Goal: Task Accomplishment & Management: Manage account settings

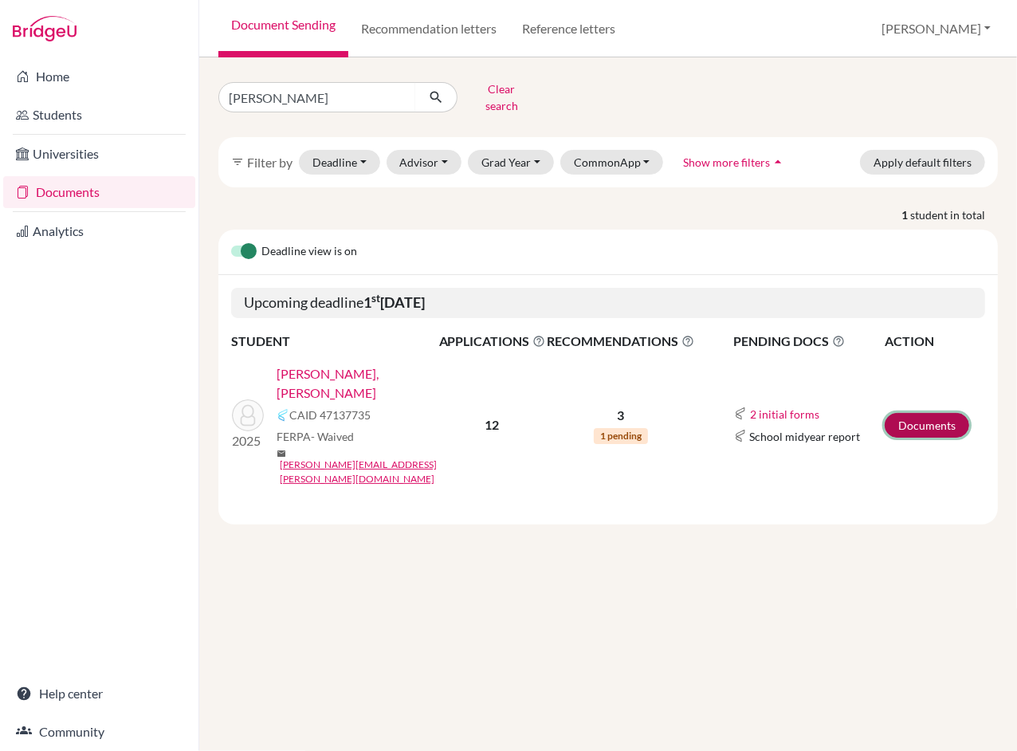
click at [922, 413] on link "Documents" at bounding box center [927, 425] width 84 height 25
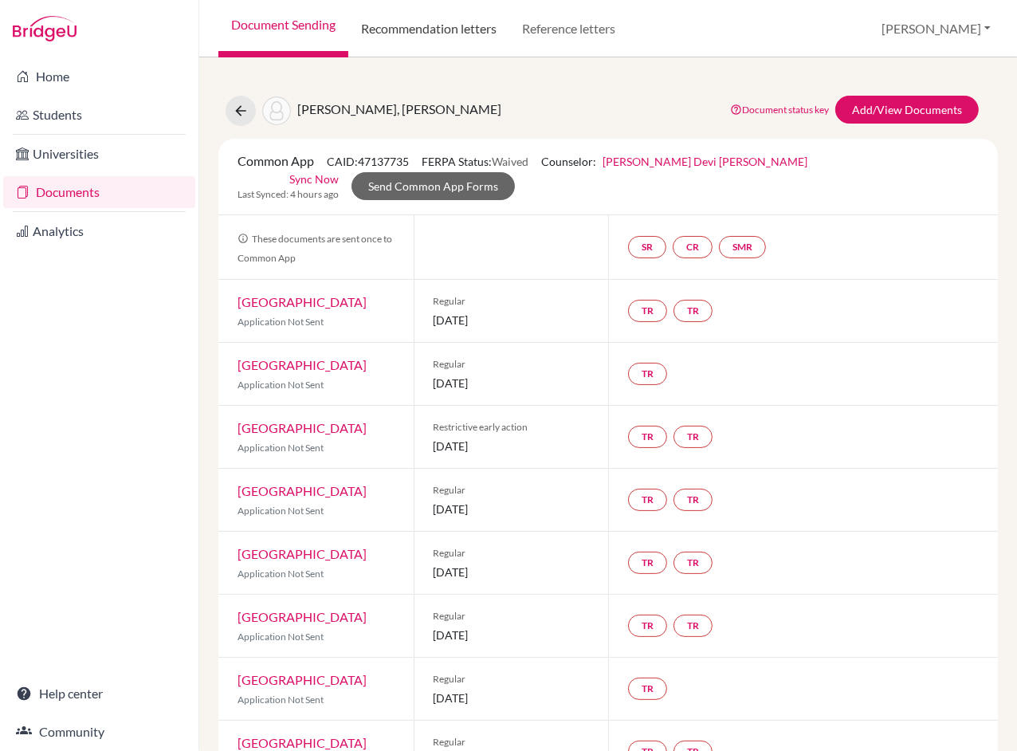
click at [450, 19] on link "Recommendation letters" at bounding box center [428, 28] width 161 height 57
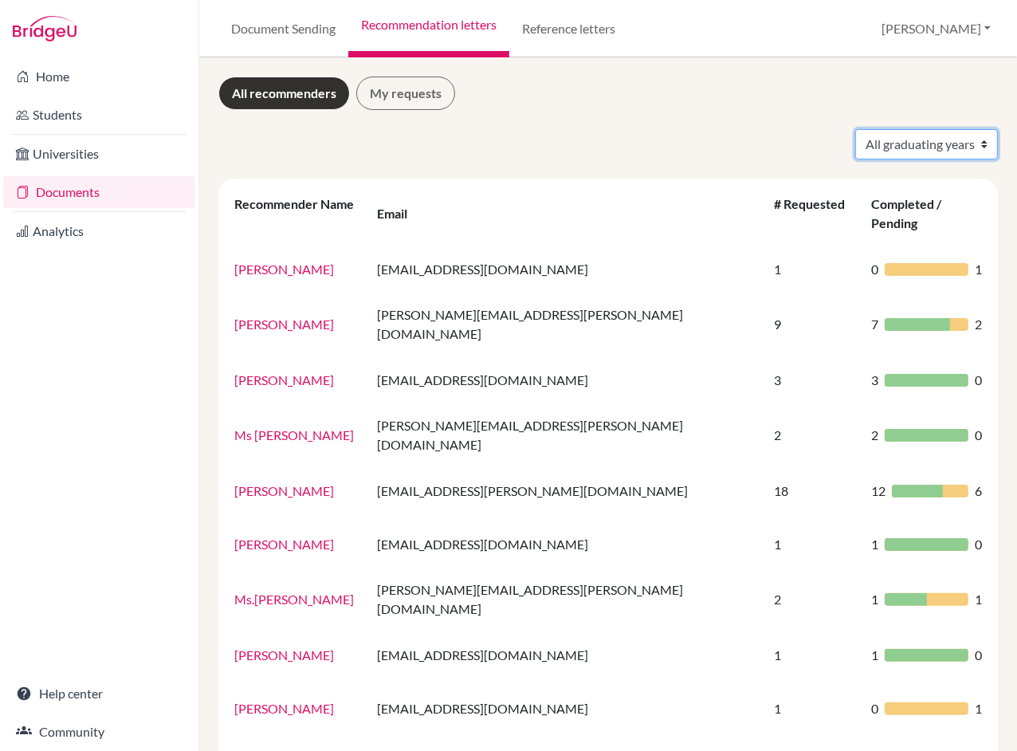
click at [890, 141] on select "All graduating years 2020 2021 2022 2023 2024 2025" at bounding box center [926, 144] width 143 height 30
click at [303, 31] on link "Document Sending" at bounding box center [283, 28] width 130 height 57
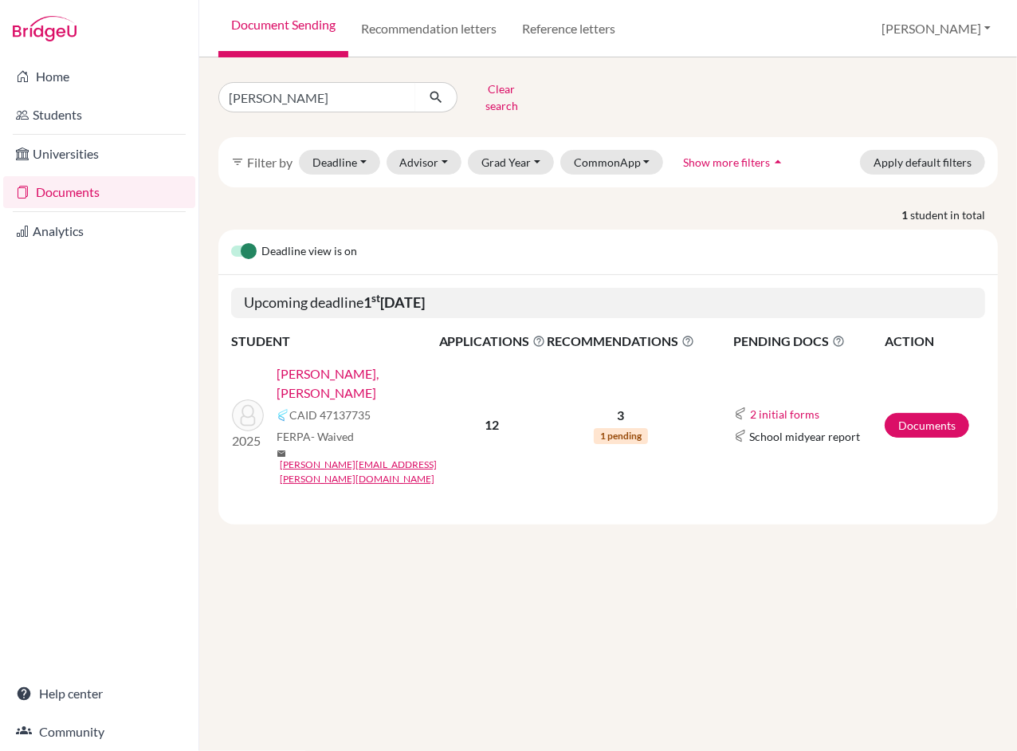
click at [328, 364] on link "[PERSON_NAME], [PERSON_NAME]" at bounding box center [363, 383] width 173 height 38
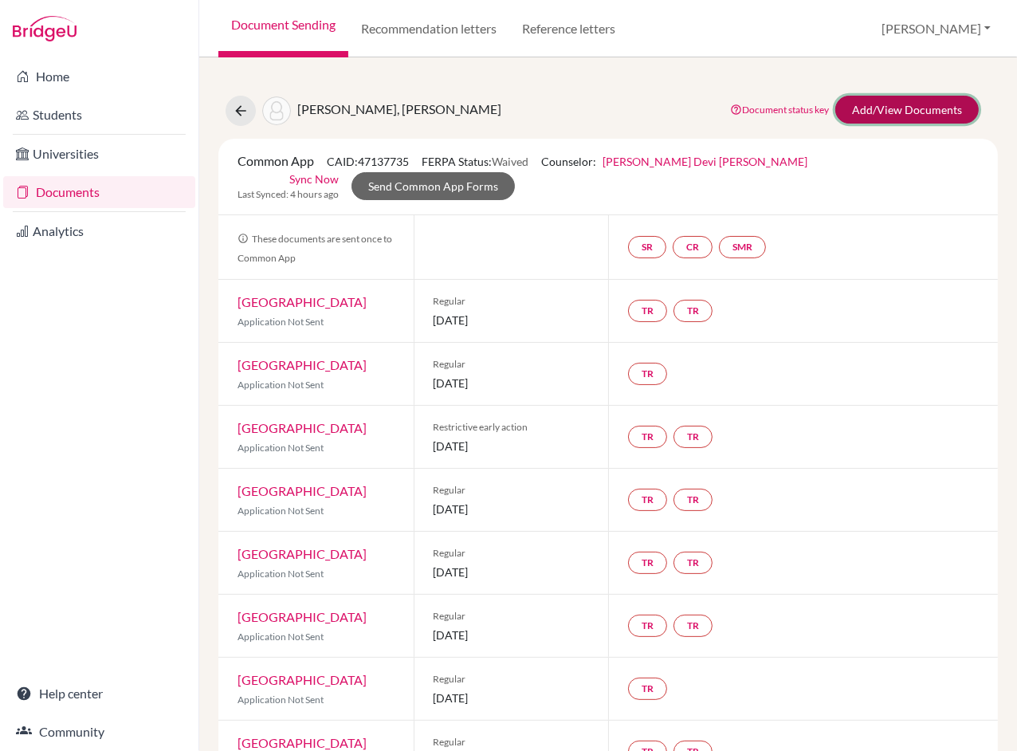
click at [873, 117] on link "Add/View Documents" at bounding box center [906, 110] width 143 height 28
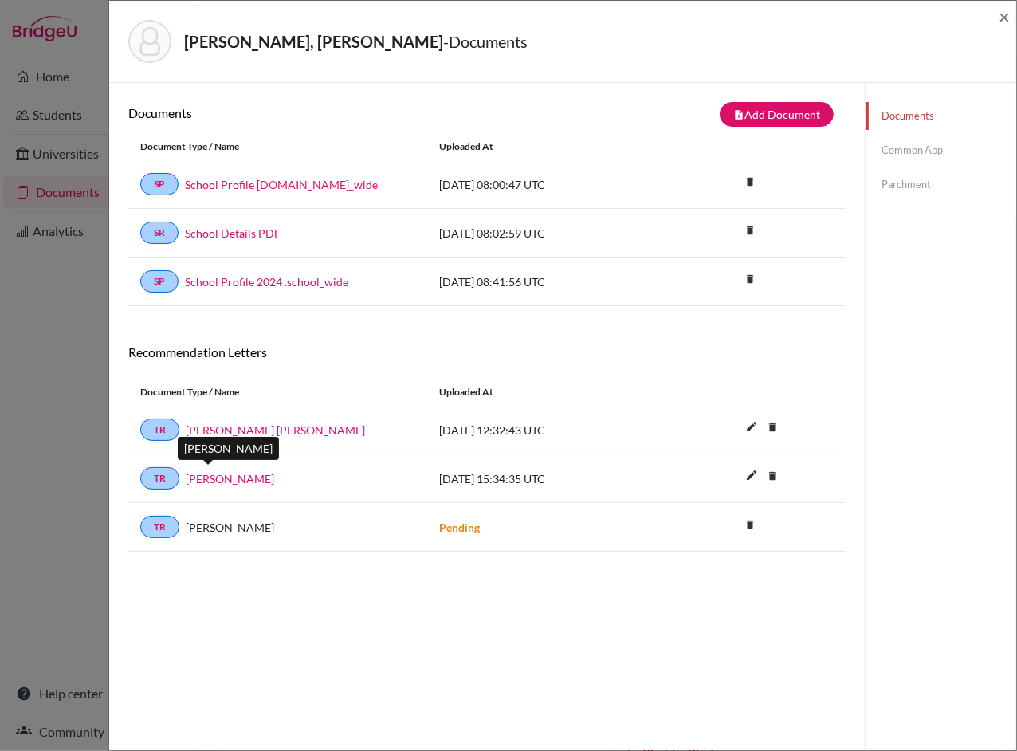
click at [211, 479] on link "[PERSON_NAME]" at bounding box center [230, 478] width 88 height 17
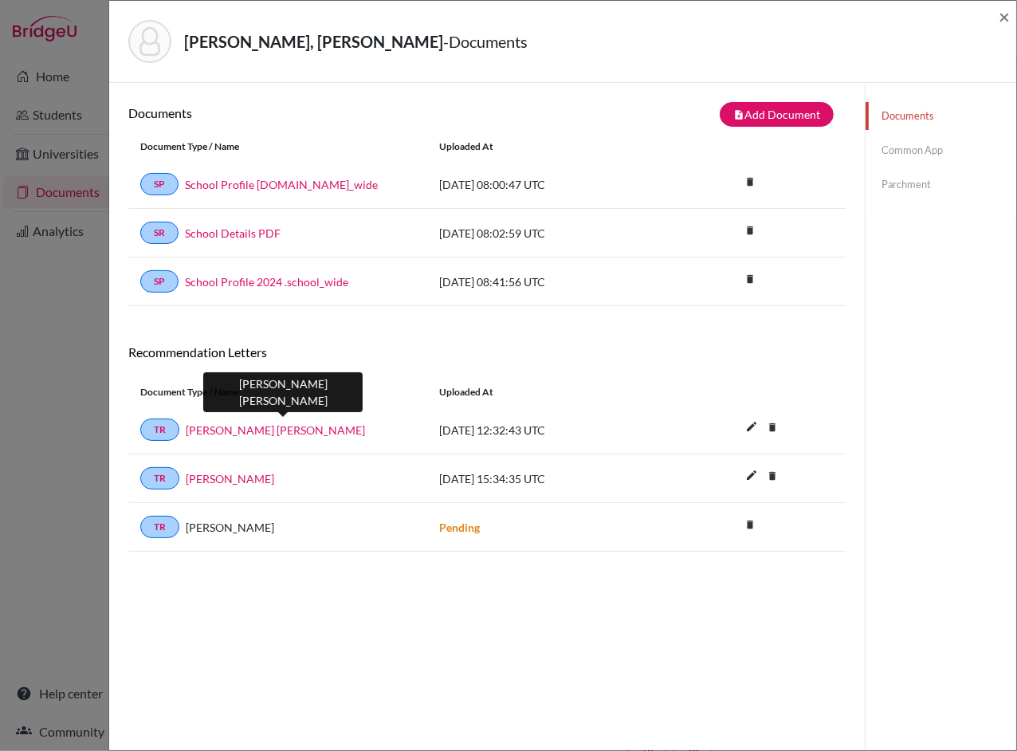
click at [306, 431] on link "[PERSON_NAME] [PERSON_NAME]" at bounding box center [275, 430] width 179 height 17
